Goal: Check status: Check status

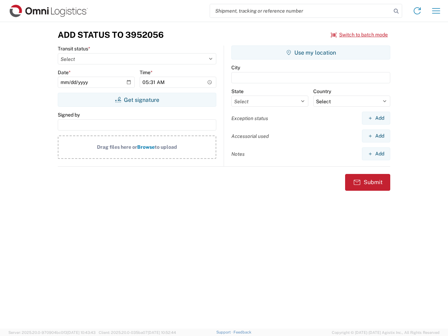
click at [301, 11] on input "search" at bounding box center [300, 10] width 181 height 13
click at [396, 11] on icon at bounding box center [397, 11] width 10 height 10
click at [417, 11] on icon at bounding box center [417, 10] width 11 height 11
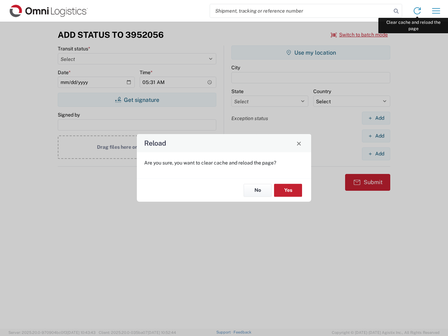
click at [436, 11] on div "Reload Are you sure, you want to clear cache and reload the page? No Yes" at bounding box center [224, 168] width 448 height 336
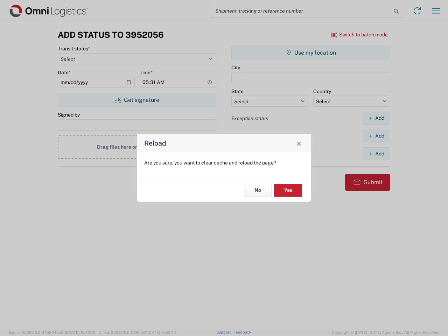
click at [360, 35] on div "Reload Are you sure, you want to clear cache and reload the page? No Yes" at bounding box center [224, 168] width 448 height 336
click at [137, 100] on div "Reload Are you sure, you want to clear cache and reload the page? No Yes" at bounding box center [224, 168] width 448 height 336
click at [311, 53] on div "Reload Are you sure, you want to clear cache and reload the page? No Yes" at bounding box center [224, 168] width 448 height 336
click at [376, 118] on div "Reload Are you sure, you want to clear cache and reload the page? No Yes" at bounding box center [224, 168] width 448 height 336
click at [376, 136] on div "Reload Are you sure, you want to clear cache and reload the page? No Yes" at bounding box center [224, 168] width 448 height 336
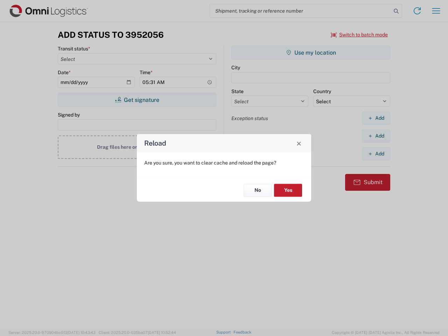
click at [376, 154] on div "Reload Are you sure, you want to clear cache and reload the page? No Yes" at bounding box center [224, 168] width 448 height 336
